Goal: Check status: Check status

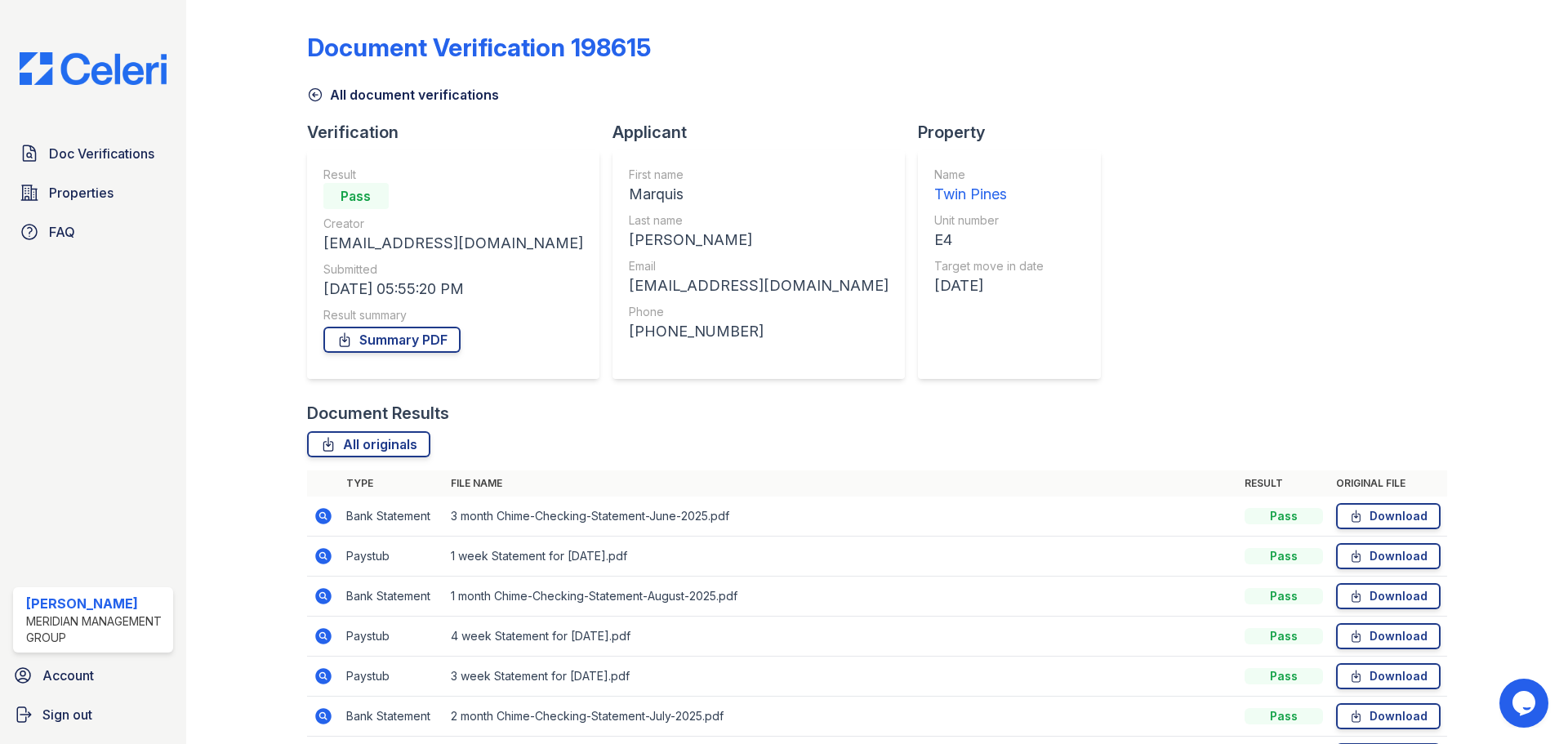
drag, startPoint x: 315, startPoint y: 94, endPoint x: 342, endPoint y: 107, distance: 30.0
click at [316, 95] on icon at bounding box center [316, 95] width 17 height 17
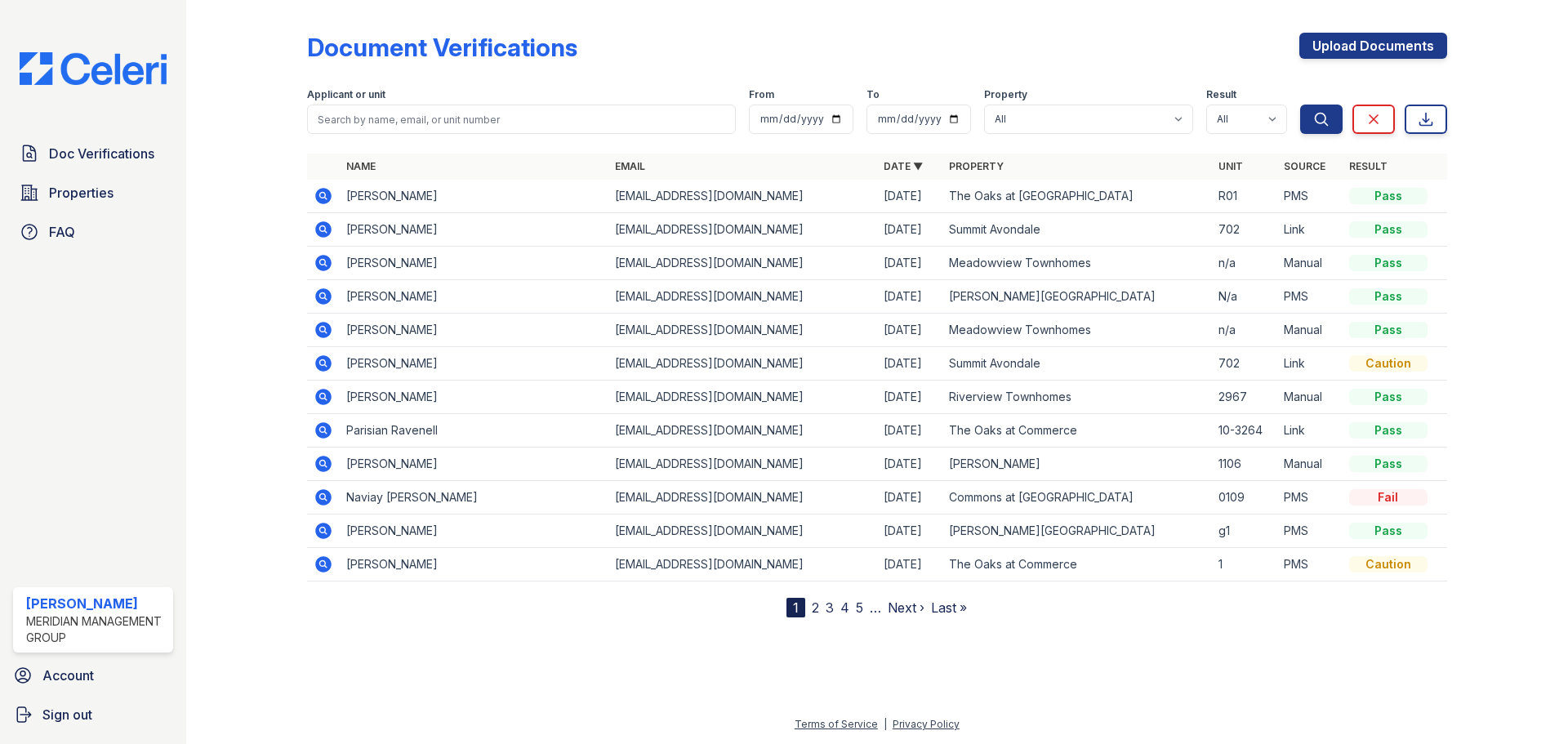
click at [328, 229] on icon at bounding box center [323, 230] width 17 height 17
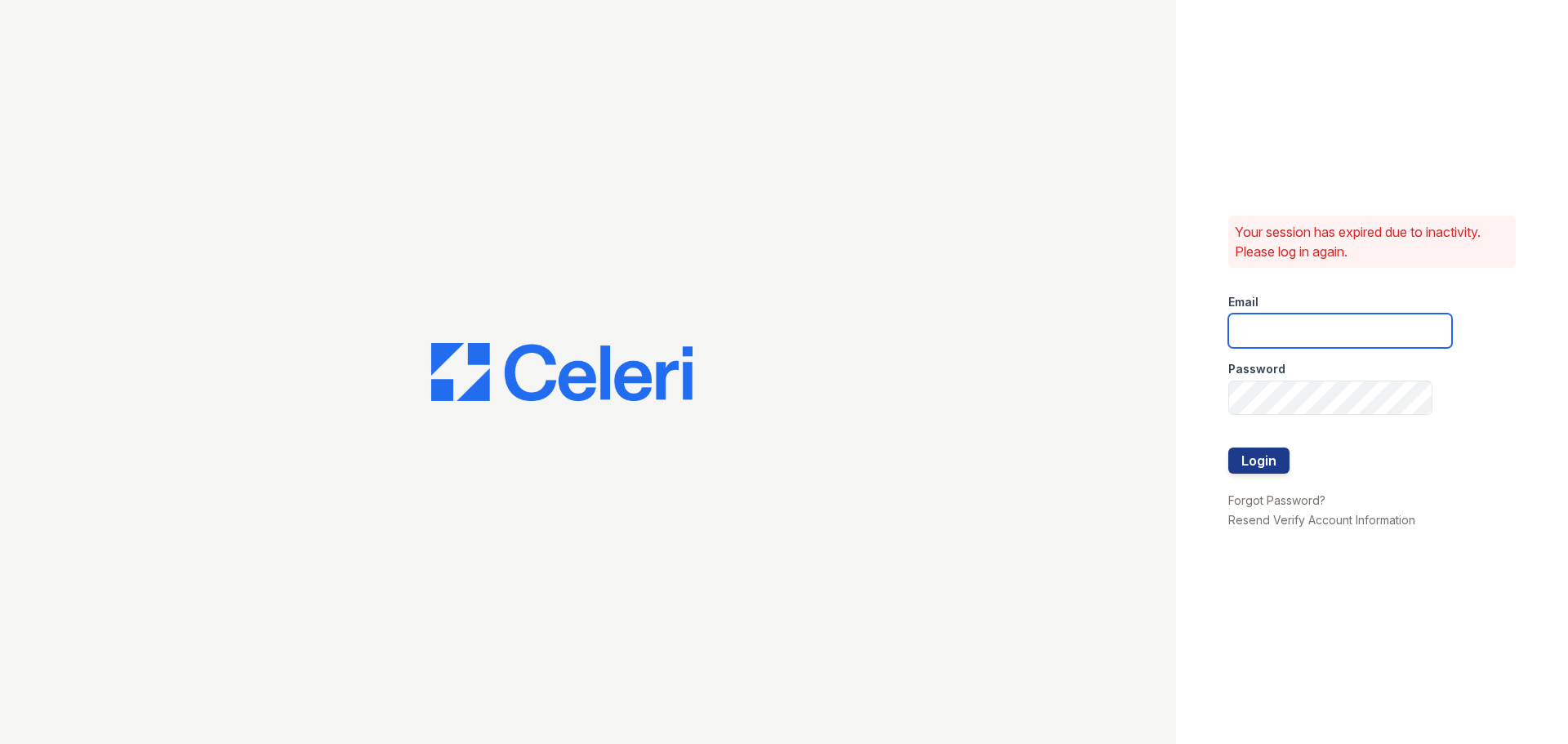
click at [1292, 330] on input "email" at bounding box center [1340, 330] width 223 height 34
type input "[PERSON_NAME][EMAIL_ADDRESS][DOMAIN_NAME]"
click at [1262, 459] on button "Login" at bounding box center [1259, 461] width 61 height 26
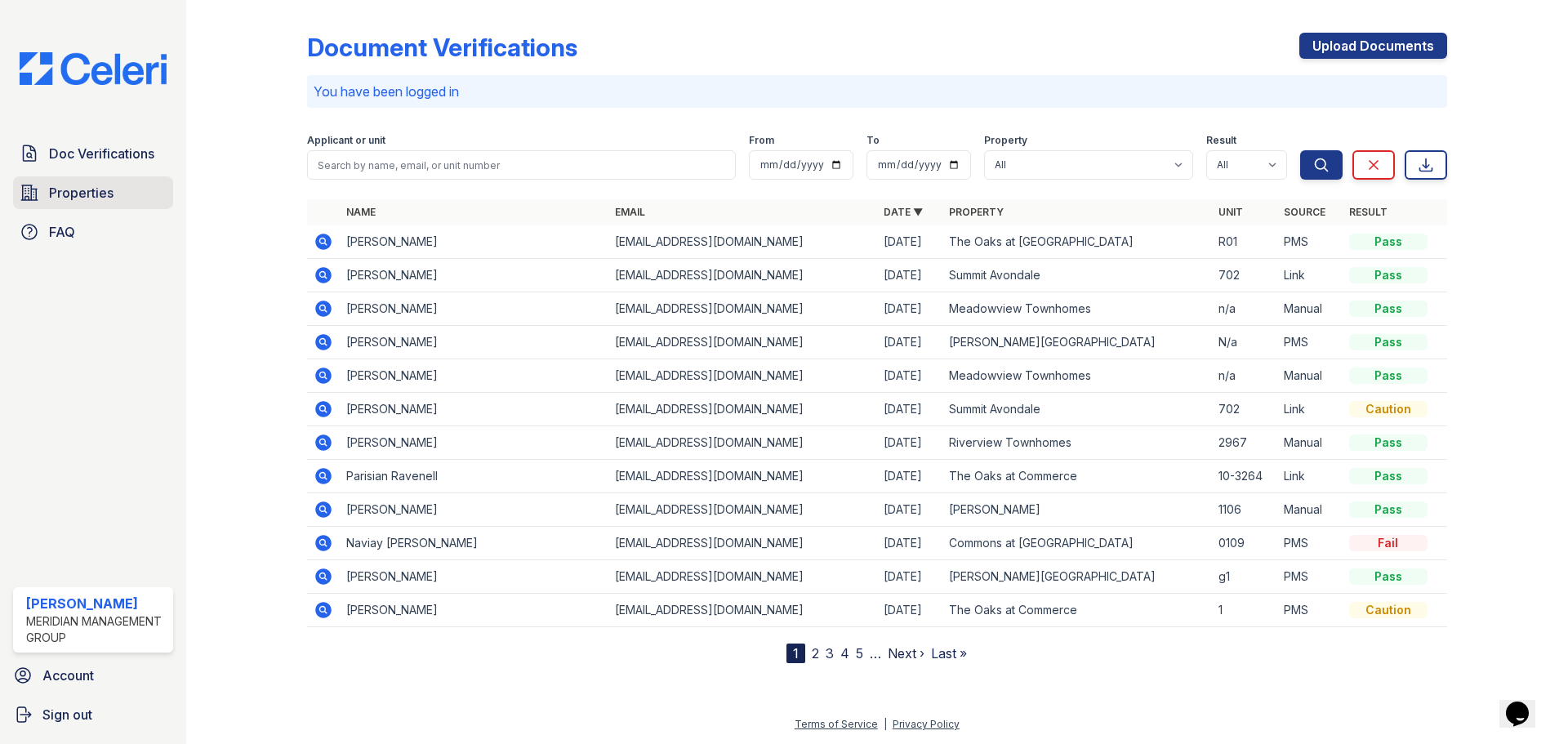
click at [73, 195] on span "Properties" at bounding box center [81, 192] width 65 height 19
